Goal: Task Accomplishment & Management: Manage account settings

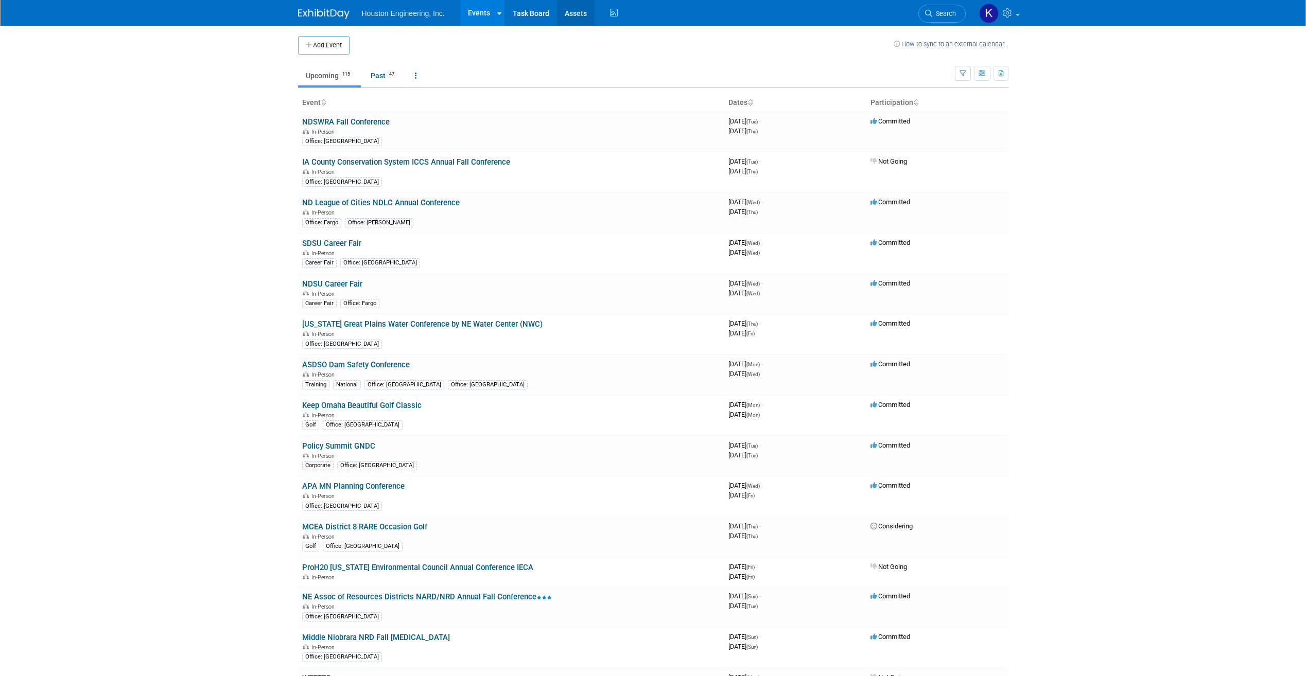
click at [579, 12] on link "Assets" at bounding box center [576, 13] width 38 height 26
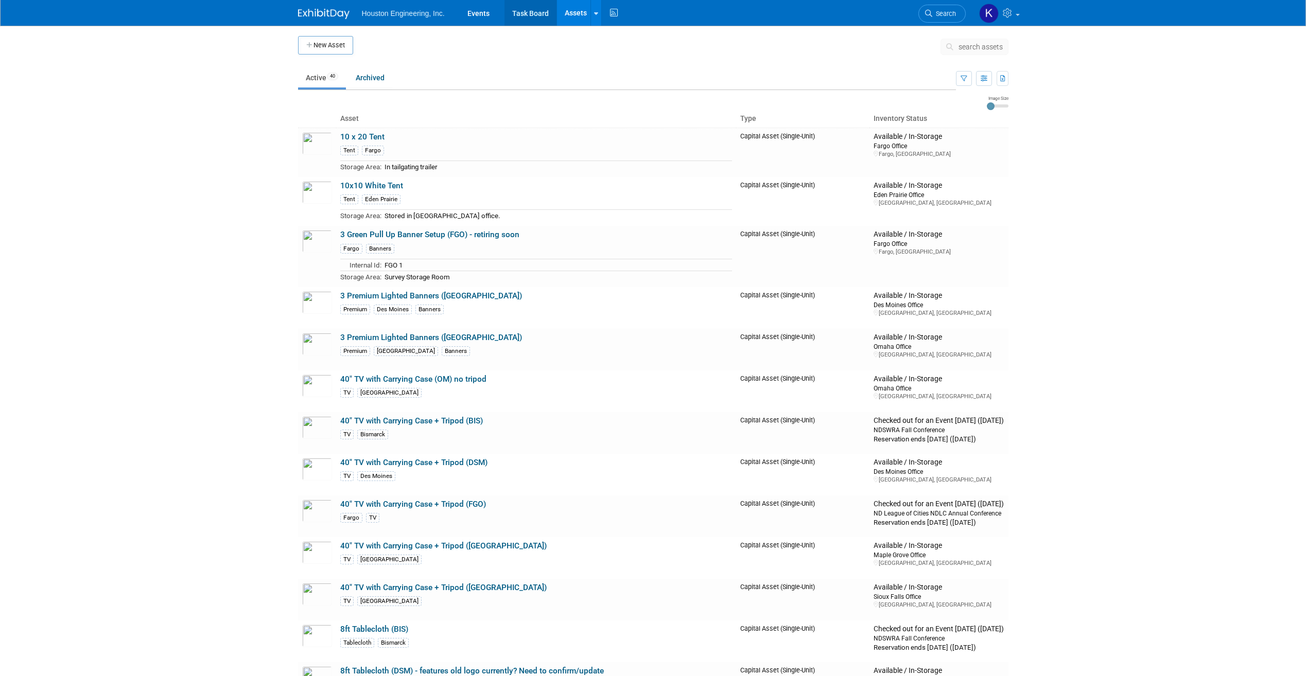
click at [544, 9] on link "Task Board" at bounding box center [530, 13] width 52 height 26
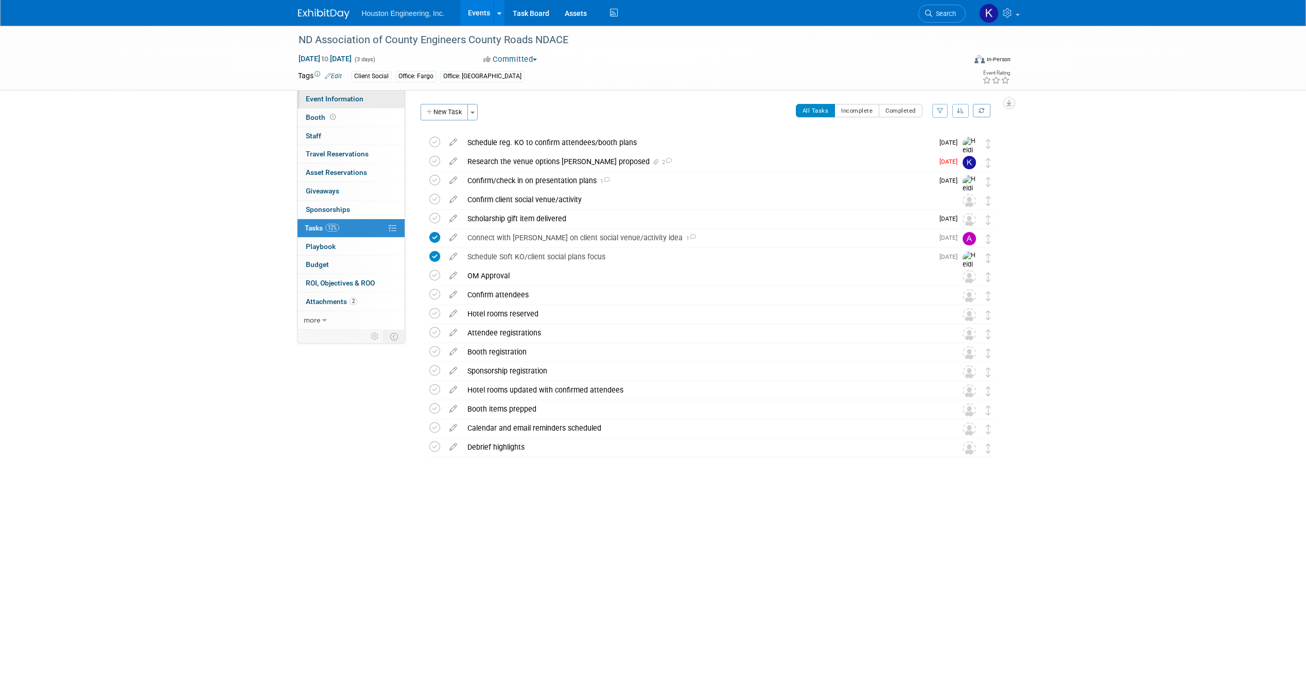
click at [353, 97] on span "Event Information" at bounding box center [335, 99] width 58 height 8
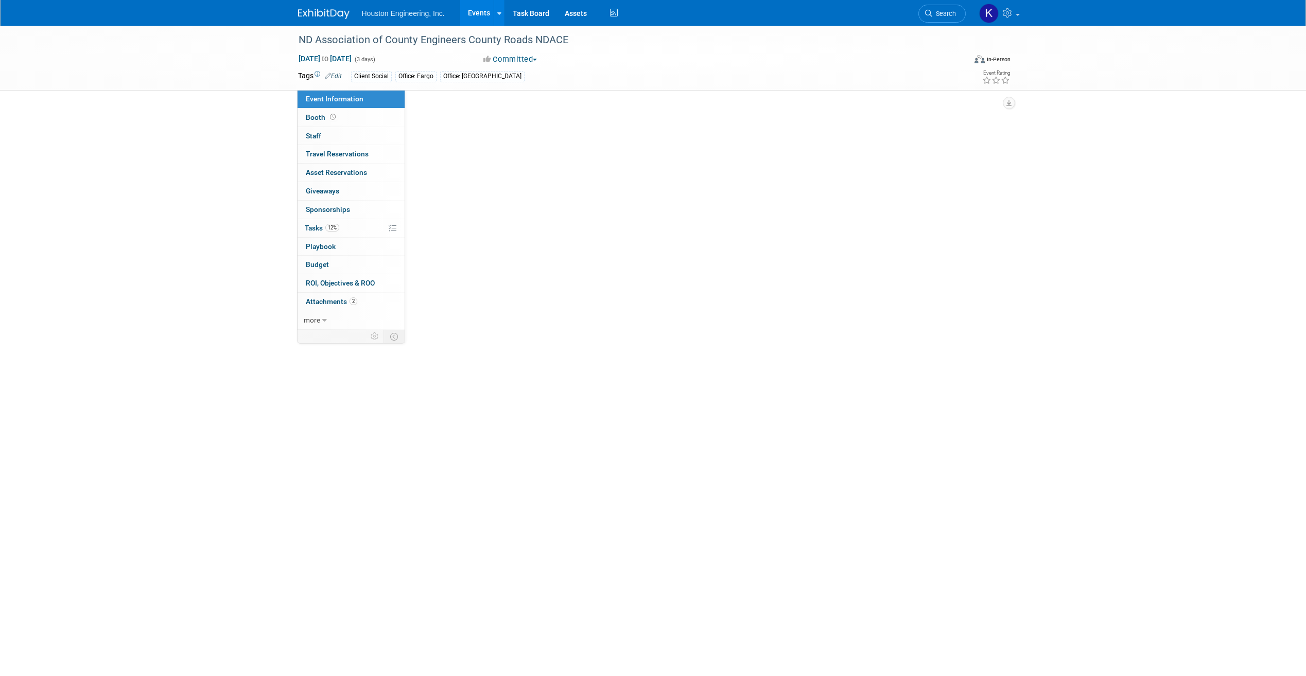
select select "2 - Post KO/Active Planning"
select select "Transportation"
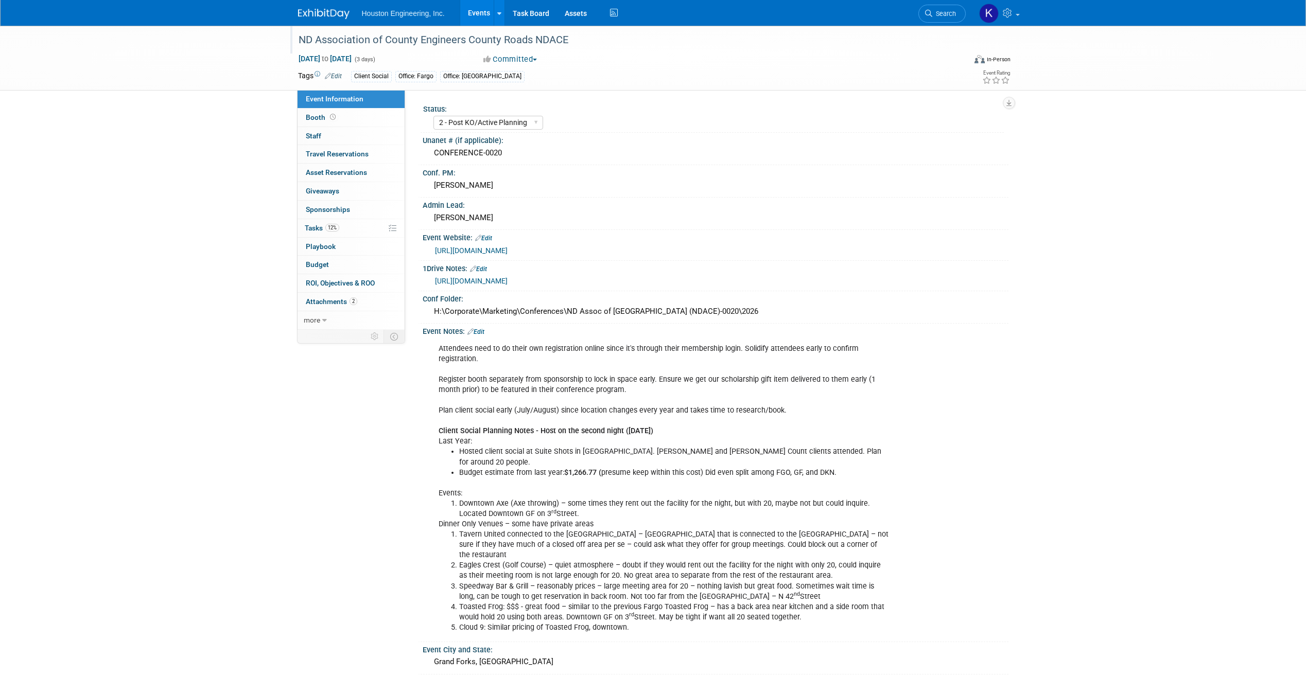
drag, startPoint x: 532, startPoint y: 42, endPoint x: 570, endPoint y: 43, distance: 37.6
click at [570, 43] on div "ND Association of County Engineers County Roads NDACE" at bounding box center [622, 40] width 655 height 19
